Goal: Find specific page/section: Find specific page/section

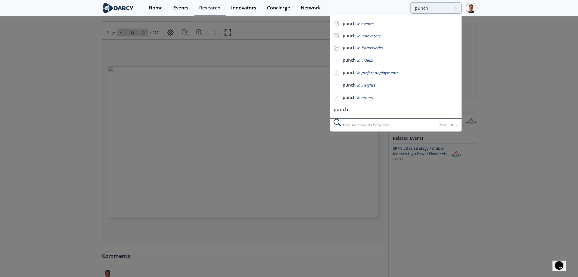
type input "punch"
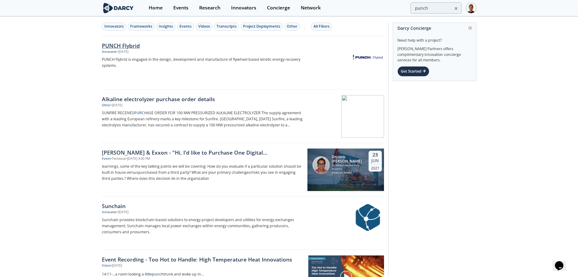
click at [162, 50] on div "Innovator • [DATE]" at bounding box center [202, 52] width 201 height 5
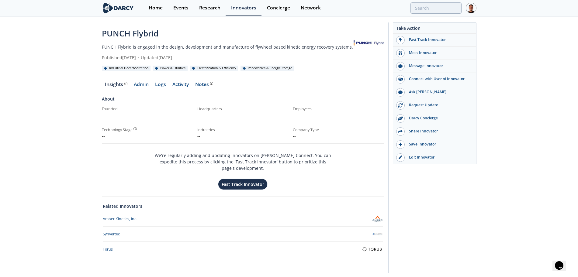
click at [145, 86] on link "Admin" at bounding box center [141, 85] width 21 height 7
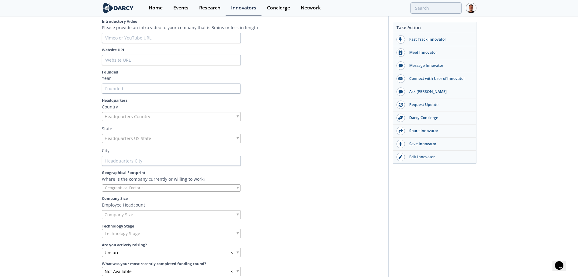
scroll to position [152, 0]
